Goal: Task Accomplishment & Management: Manage account settings

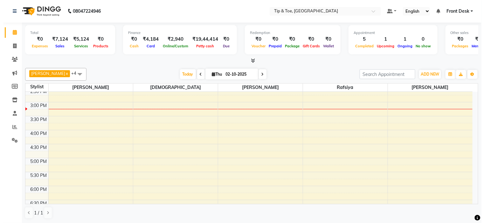
scroll to position [141, 0]
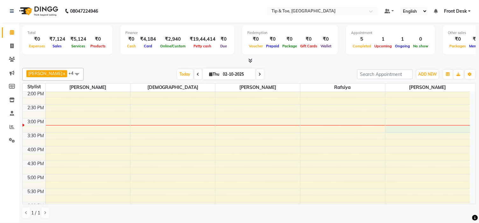
click at [426, 128] on div "9:00 AM 9:30 AM 10:00 AM 10:30 AM 11:00 AM 11:30 AM 12:00 PM 12:30 PM 1:00 PM 1…" at bounding box center [246, 132] width 447 height 363
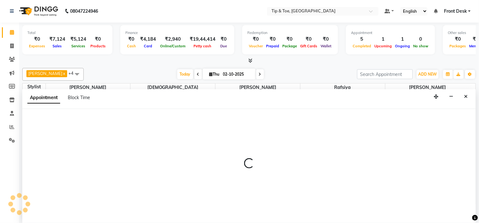
select select "59876"
select select "915"
select select "tentative"
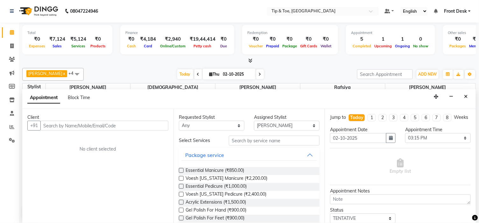
click at [81, 124] on input "text" at bounding box center [104, 126] width 128 height 10
type input "[PERSON_NAME]"
click at [160, 126] on span "Add Client" at bounding box center [154, 126] width 21 height 6
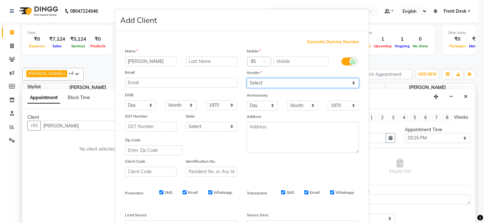
click at [254, 86] on select "Select [DEMOGRAPHIC_DATA] [DEMOGRAPHIC_DATA] Other Prefer Not To Say" at bounding box center [303, 83] width 112 height 10
select select "[DEMOGRAPHIC_DATA]"
click at [247, 78] on select "Select [DEMOGRAPHIC_DATA] [DEMOGRAPHIC_DATA] Other Prefer Not To Say" at bounding box center [303, 83] width 112 height 10
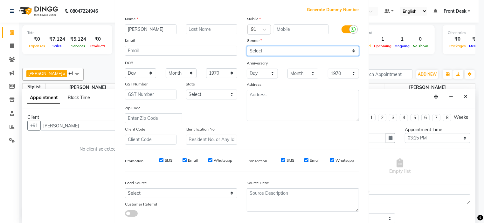
scroll to position [0, 0]
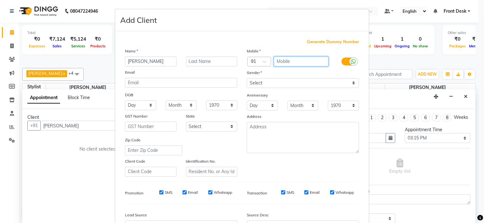
click at [290, 62] on input "text" at bounding box center [301, 62] width 55 height 10
type input "2345433333"
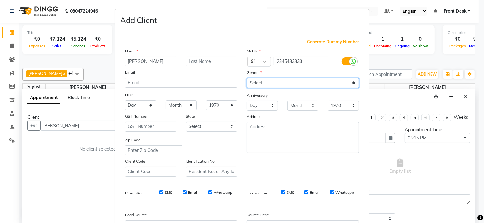
click at [282, 85] on select "Select [DEMOGRAPHIC_DATA] [DEMOGRAPHIC_DATA] Other Prefer Not To Say" at bounding box center [303, 83] width 112 height 10
select select "[DEMOGRAPHIC_DATA]"
click at [247, 78] on select "Select [DEMOGRAPHIC_DATA] [DEMOGRAPHIC_DATA] Other Prefer Not To Say" at bounding box center [303, 83] width 112 height 10
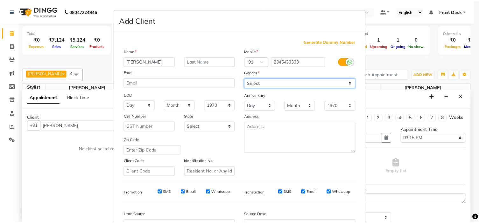
scroll to position [71, 0]
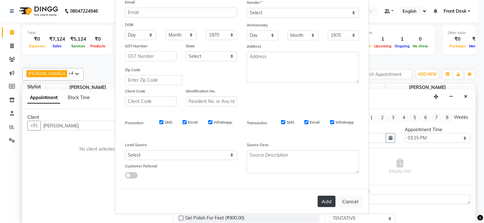
click at [325, 202] on button "Add" at bounding box center [327, 201] width 18 height 11
type input "2345433333"
select select
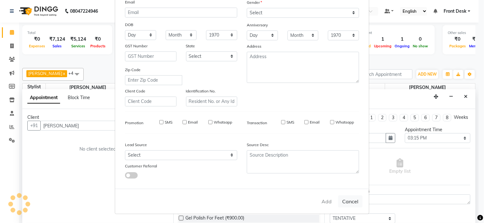
select select
checkbox input "false"
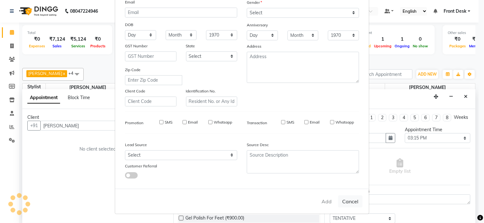
checkbox input "false"
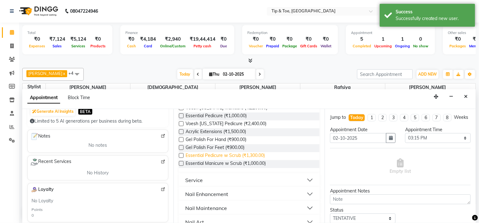
click at [244, 155] on span "Essential Pedicure w Scrub (₹1,300.00)" at bounding box center [224, 156] width 79 height 8
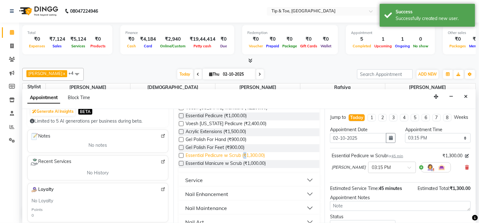
click at [244, 155] on span "Essential Pedicure w Scrub (₹1,300.00)" at bounding box center [224, 156] width 79 height 8
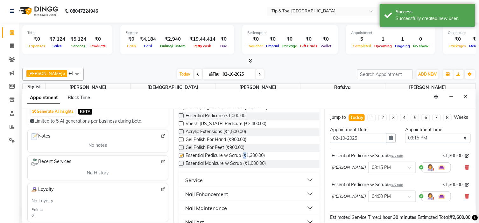
checkbox input "false"
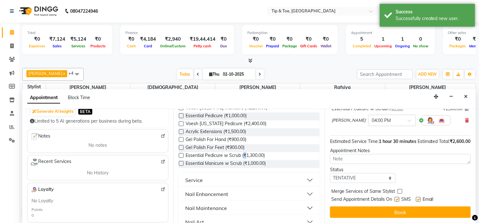
scroll to position [88, 0]
click at [419, 198] on label at bounding box center [418, 199] width 5 height 5
click at [419, 198] on input "checkbox" at bounding box center [418, 200] width 4 height 4
checkbox input "false"
click at [424, 220] on div "Jump to [DATE] 1 2 3 4 5 6 7 8 Weeks Appointment Date [DATE] Appointment Time S…" at bounding box center [399, 166] width 151 height 114
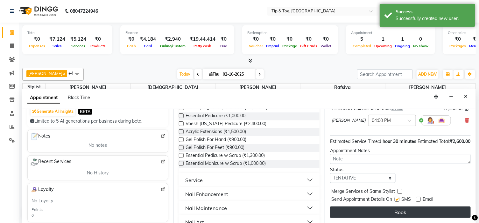
click at [424, 215] on button "Book" at bounding box center [400, 212] width 141 height 11
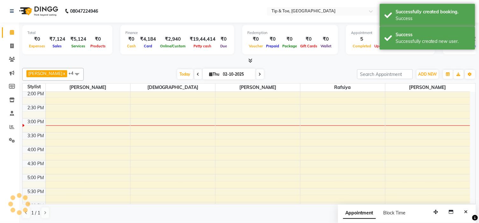
scroll to position [0, 0]
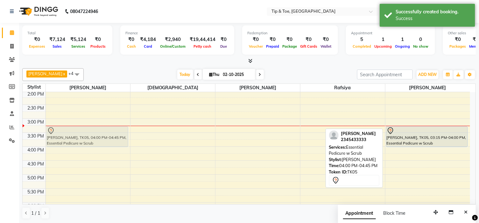
drag, startPoint x: 428, startPoint y: 160, endPoint x: 112, endPoint y: 136, distance: 316.6
click at [112, 136] on tr "[PERSON_NAME], TK03, 12:30 PM-01:15 PM, Essential Pedicure w Scrub [PERSON_NAME…" at bounding box center [246, 132] width 447 height 363
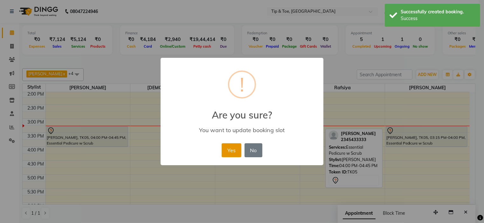
click at [230, 147] on button "Yes" at bounding box center [231, 150] width 19 height 14
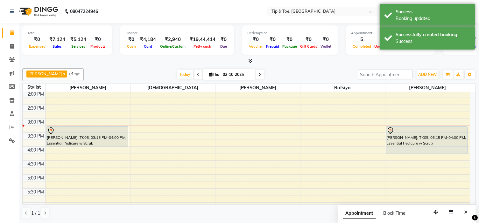
drag, startPoint x: 392, startPoint y: 147, endPoint x: 392, endPoint y: 153, distance: 6.4
click at [392, 153] on div "[PERSON_NAME], TK01, 11:00 AM-12:15 PM, Essential Pedicure w Scrub [PERSON_NAME…" at bounding box center [427, 132] width 85 height 363
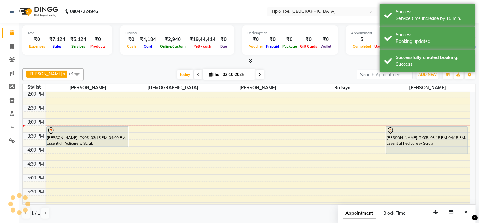
scroll to position [106, 0]
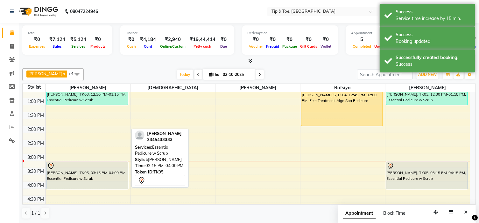
drag, startPoint x: 100, startPoint y: 180, endPoint x: 100, endPoint y: 185, distance: 5.1
click at [100, 185] on div "[PERSON_NAME], TK03, 12:30 PM-01:15 PM, Essential Pedicure w Scrub [PERSON_NAME…" at bounding box center [88, 167] width 85 height 363
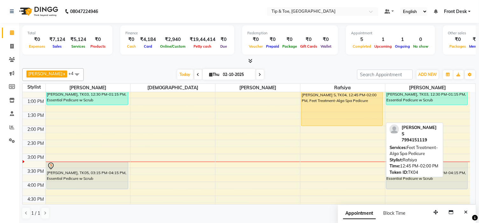
click at [358, 102] on div "[PERSON_NAME] S, TK04, 12:45 PM-02:00 PM, Feet Treatment-Alga Spa Pedicure" at bounding box center [341, 109] width 81 height 34
click at [355, 105] on div "[PERSON_NAME] S, TK04, 12:45 PM-02:00 PM, Feet Treatment-Alga Spa Pedicure" at bounding box center [341, 109] width 81 height 34
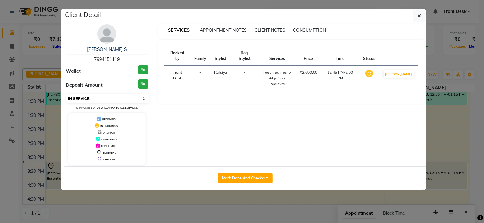
click at [90, 100] on select "Select IN SERVICE CONFIRMED TENTATIVE CHECK IN MARK DONE DROPPED UPCOMING" at bounding box center [107, 98] width 82 height 9
select select "6"
click at [66, 94] on select "Select IN SERVICE CONFIRMED TENTATIVE CHECK IN MARK DONE DROPPED UPCOMING" at bounding box center [107, 98] width 82 height 9
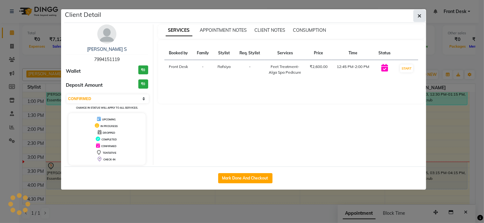
click at [418, 10] on button "button" at bounding box center [419, 16] width 12 height 12
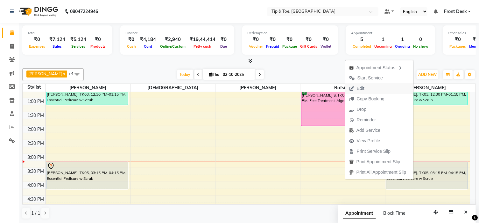
click at [374, 91] on button "Edit" at bounding box center [379, 88] width 68 height 10
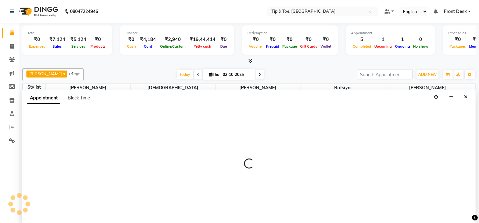
scroll to position [0, 0]
select select "tentative"
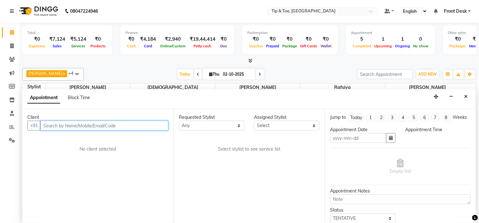
type input "02-10-2025"
select select "confirm booking"
select select "765"
select select "48143"
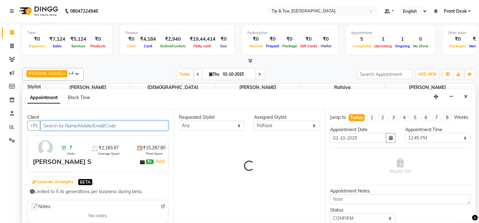
scroll to position [169, 0]
select select "2436"
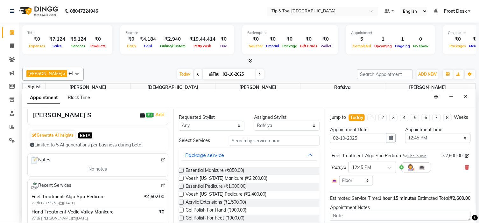
scroll to position [18, 0]
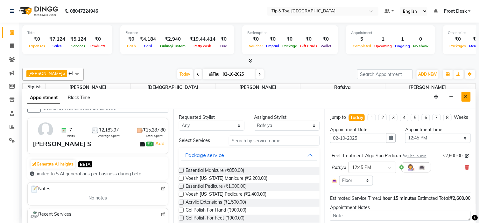
click at [466, 96] on icon "Close" at bounding box center [465, 96] width 3 height 4
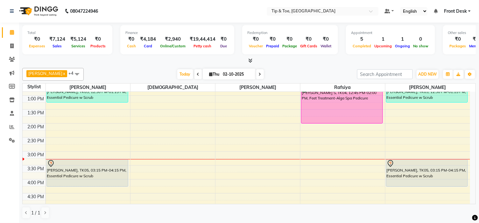
scroll to position [98, 0]
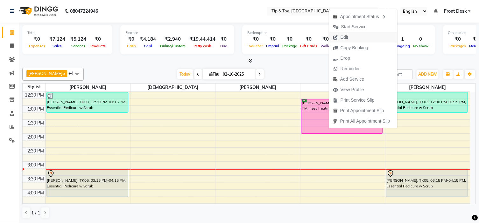
click at [355, 35] on button "Edit" at bounding box center [363, 37] width 68 height 10
select select "tentative"
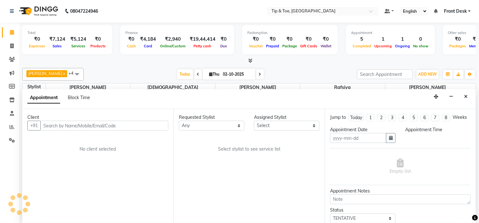
type input "02-10-2025"
select select "confirm booking"
select select "765"
select select "48143"
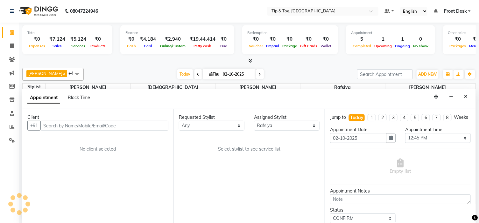
scroll to position [169, 0]
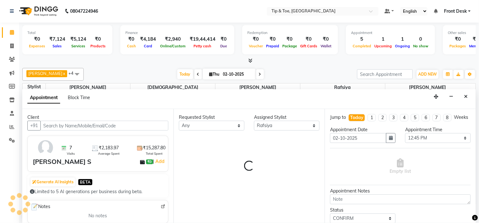
select select "2436"
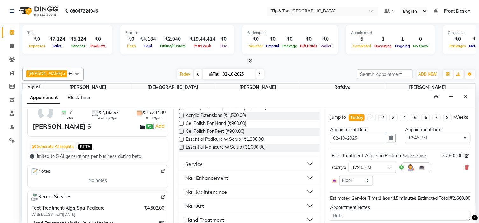
scroll to position [71, 0]
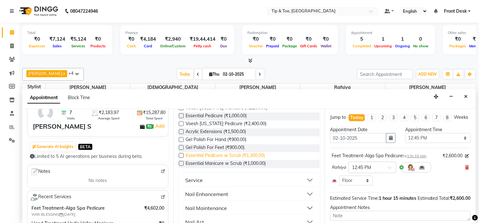
click at [264, 155] on span "Essential Pedicure w Scrub (₹1,300.00)" at bounding box center [224, 156] width 79 height 8
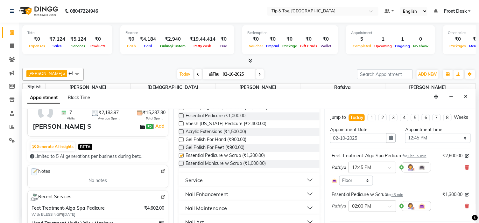
checkbox input "false"
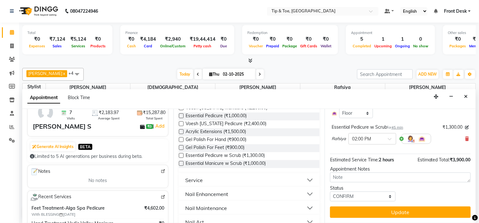
scroll to position [73, 0]
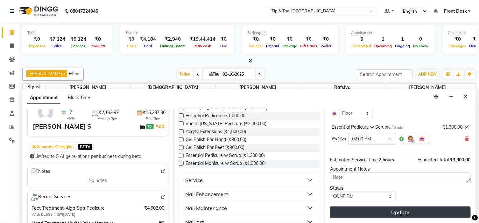
click at [424, 212] on button "Update" at bounding box center [400, 212] width 141 height 11
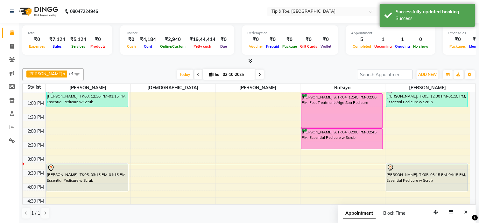
scroll to position [98, 0]
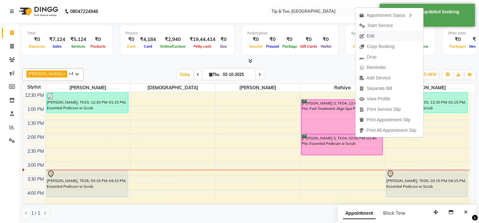
click at [382, 34] on button "Edit" at bounding box center [389, 36] width 68 height 10
select select "tentative"
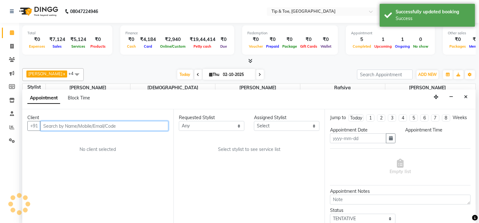
scroll to position [0, 0]
type input "02-10-2025"
select select "confirm booking"
select select "48143"
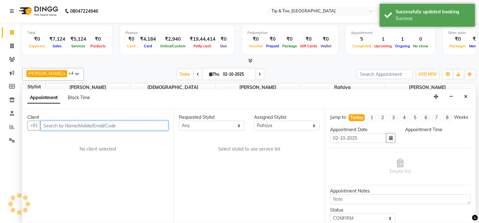
select select "765"
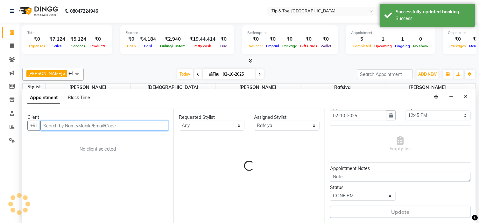
select select "2436"
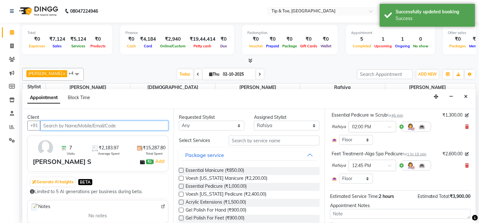
scroll to position [29, 0]
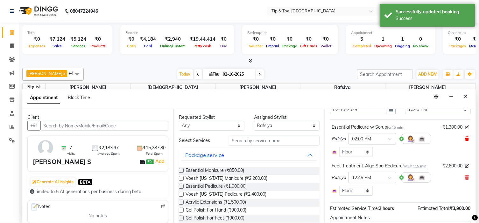
click at [465, 142] on span at bounding box center [467, 139] width 4 height 7
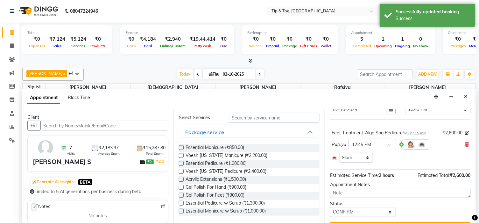
scroll to position [35, 0]
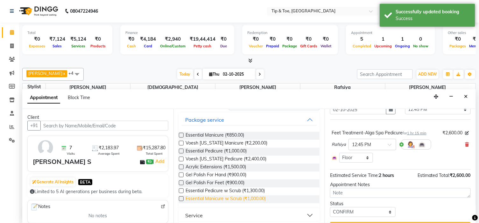
click at [235, 200] on span "Essential Manicure w Scrub (₹1,000.00)" at bounding box center [225, 200] width 80 height 8
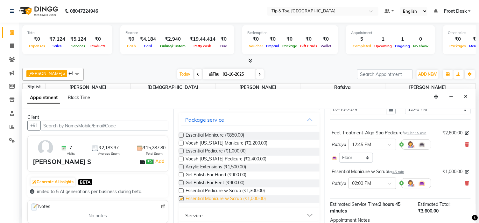
checkbox input "false"
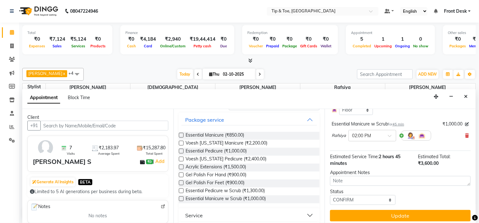
scroll to position [86, 0]
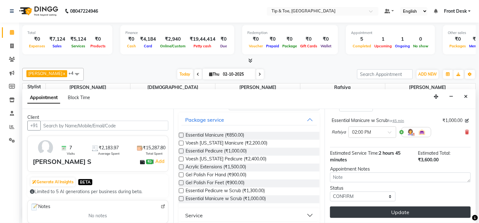
click at [427, 212] on button "Update" at bounding box center [400, 212] width 141 height 11
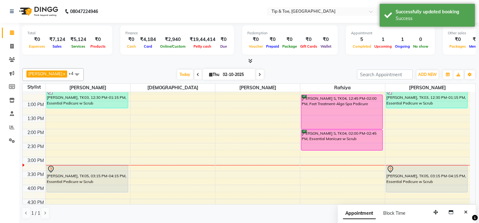
scroll to position [98, 0]
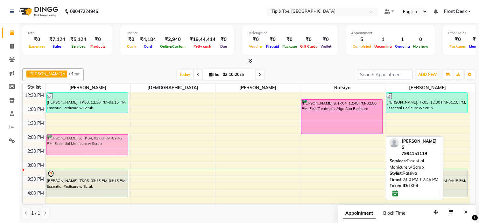
drag, startPoint x: 332, startPoint y: 147, endPoint x: 103, endPoint y: 149, distance: 229.3
click at [103, 149] on tr "[PERSON_NAME], TK03, 12:30 PM-01:15 PM, Essential Pedicure w Scrub [PERSON_NAME…" at bounding box center [246, 175] width 447 height 363
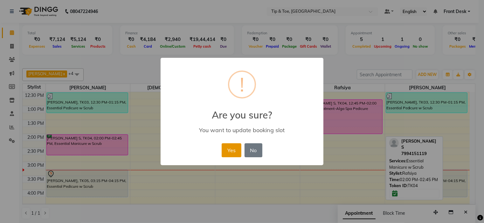
drag, startPoint x: 237, startPoint y: 148, endPoint x: 237, endPoint y: 142, distance: 5.7
click at [237, 147] on button "Yes" at bounding box center [231, 150] width 19 height 14
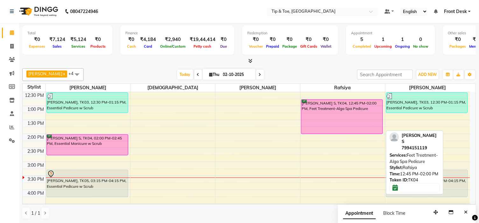
click at [322, 115] on div "[PERSON_NAME] S, TK04, 12:45 PM-02:00 PM, Feet Treatment-Alga Spa Pedicure" at bounding box center [341, 117] width 81 height 34
select select "6"
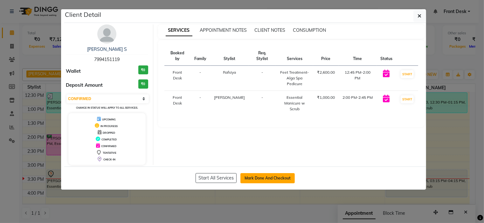
click at [284, 177] on button "Mark Done And Checkout" at bounding box center [267, 178] width 54 height 10
select select "service"
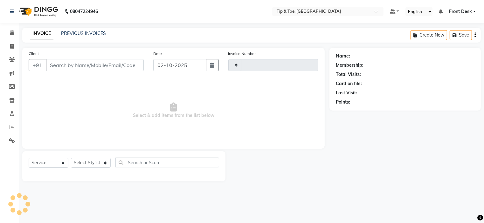
type input "1187"
select select "5360"
type input "7994151119"
select select "35568"
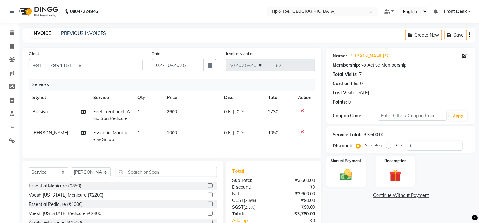
scroll to position [35, 0]
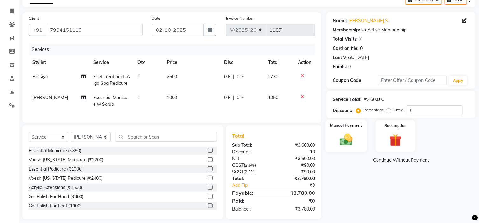
click at [360, 143] on div "Manual Payment" at bounding box center [345, 136] width 41 height 33
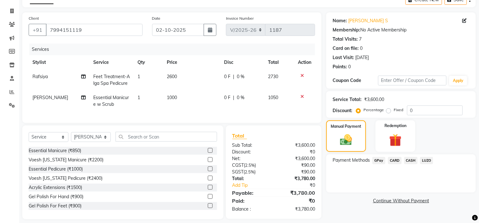
click at [379, 160] on span "GPay" at bounding box center [378, 160] width 13 height 7
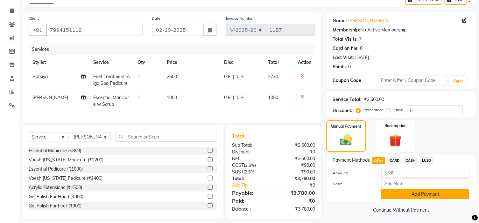
click at [406, 193] on button "Add Payment" at bounding box center [425, 195] width 88 height 10
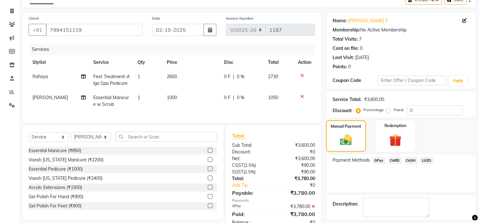
scroll to position [63, 0]
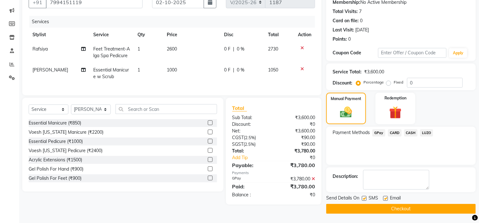
click at [386, 198] on label at bounding box center [385, 198] width 5 height 5
click at [386, 198] on input "checkbox" at bounding box center [385, 199] width 4 height 4
checkbox input "false"
click at [386, 207] on button "Checkout" at bounding box center [400, 209] width 149 height 10
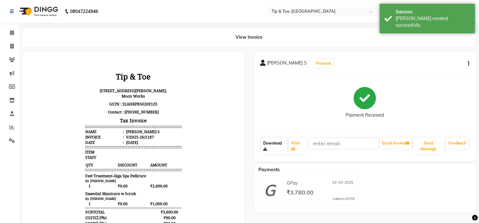
click at [270, 138] on link "Download" at bounding box center [274, 146] width 26 height 17
click at [273, 143] on link "Download" at bounding box center [274, 146] width 26 height 17
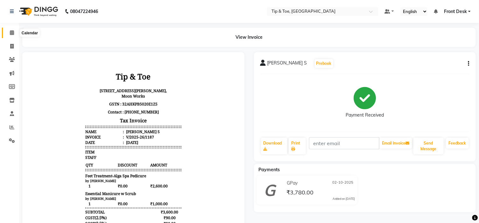
click at [11, 33] on icon at bounding box center [12, 32] width 4 height 5
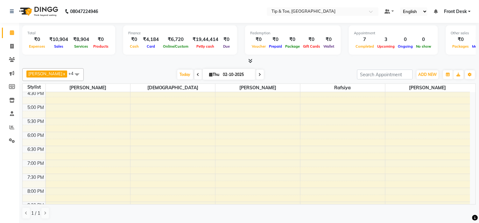
scroll to position [141, 0]
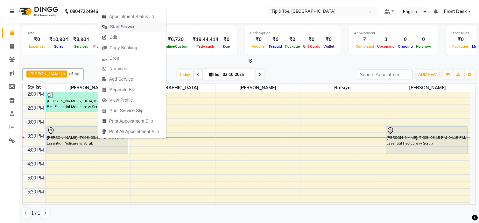
click at [128, 26] on span "Start Service" at bounding box center [122, 27] width 25 height 7
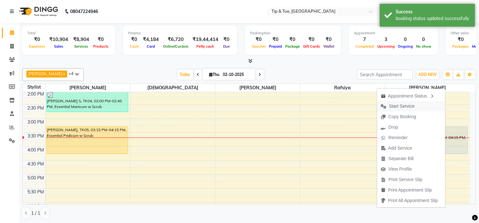
click at [407, 105] on span "Start Service" at bounding box center [401, 106] width 25 height 7
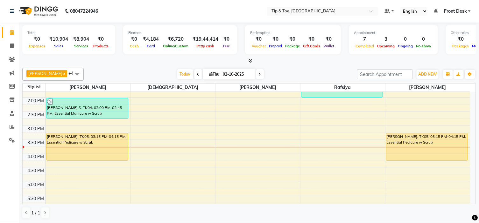
scroll to position [147, 0]
